Goal: Task Accomplishment & Management: Manage account settings

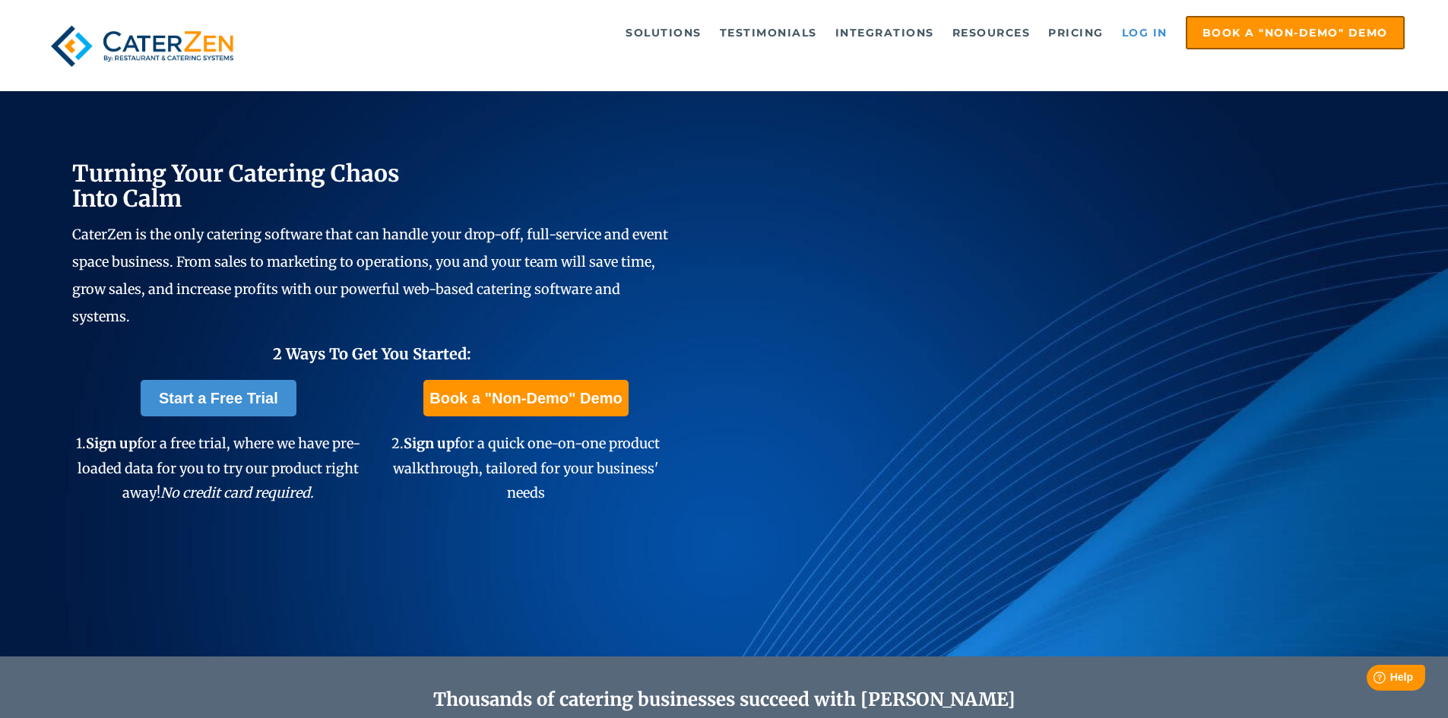
click at [1141, 33] on link "Log in" at bounding box center [1144, 32] width 61 height 30
click at [1146, 32] on link "Log in" at bounding box center [1144, 32] width 61 height 30
click at [1135, 29] on link "Log in" at bounding box center [1144, 32] width 61 height 30
click at [1144, 27] on link "Log in" at bounding box center [1144, 32] width 61 height 30
